Goal: Register for event/course

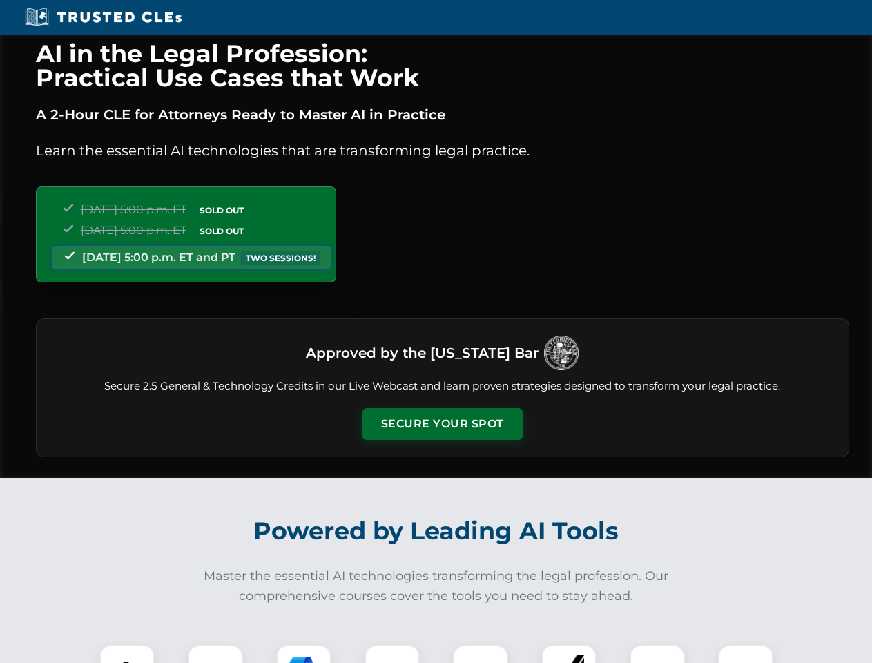
click at [442, 424] on button "Secure Your Spot" at bounding box center [443, 424] width 162 height 32
click at [127, 654] on img at bounding box center [127, 673] width 40 height 40
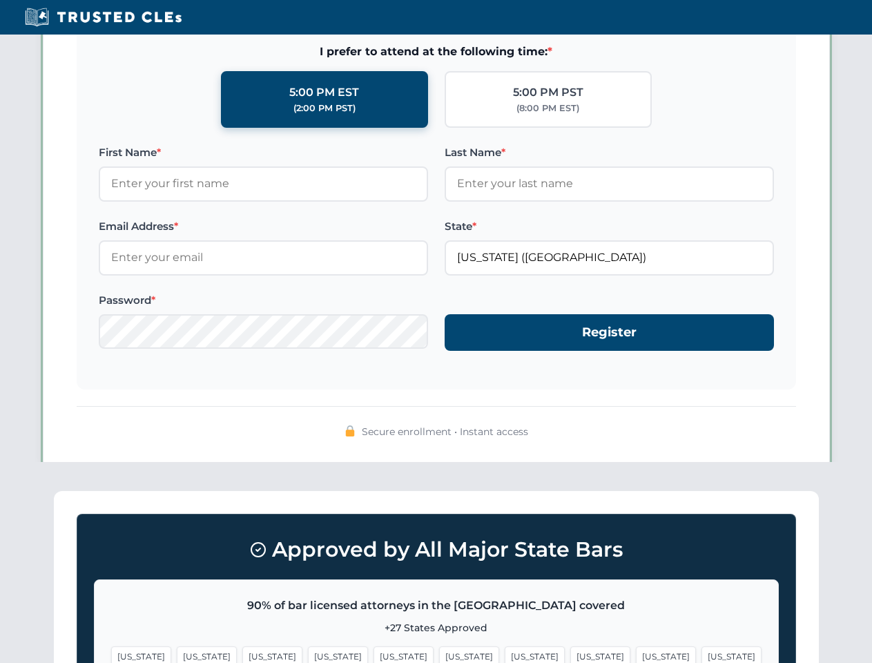
click at [505, 654] on span "[US_STATE]" at bounding box center [535, 656] width 60 height 20
click at [636, 654] on span "[US_STATE]" at bounding box center [666, 656] width 60 height 20
